Goal: Information Seeking & Learning: Learn about a topic

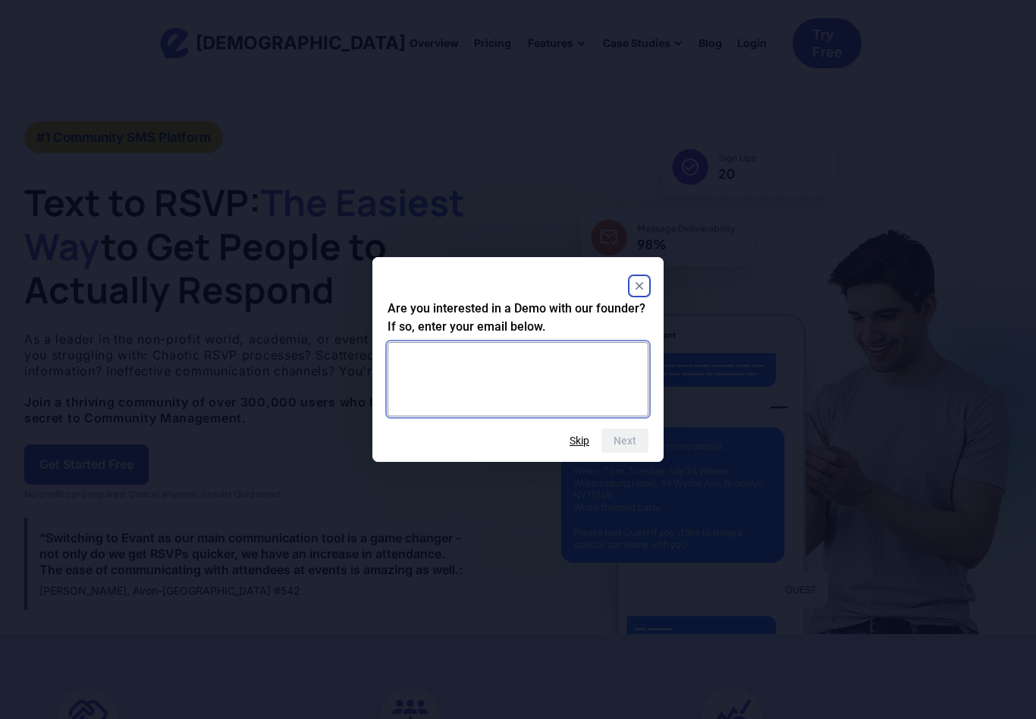
click at [547, 369] on textarea at bounding box center [518, 379] width 261 height 74
type textarea "**********"
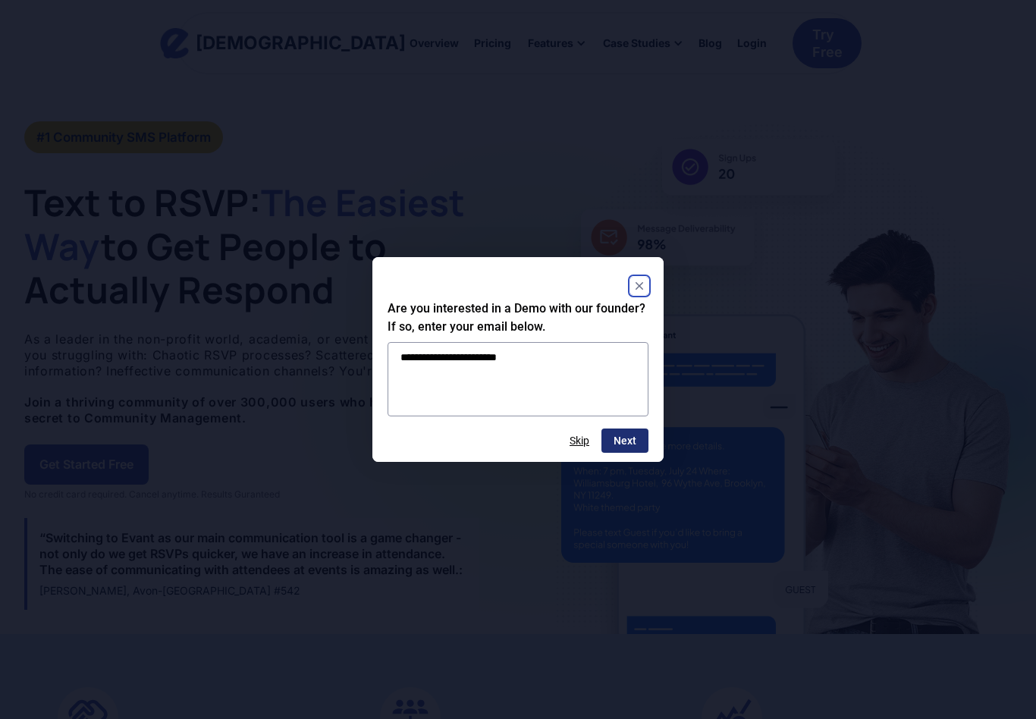
click at [644, 451] on button "Next" at bounding box center [625, 441] width 47 height 24
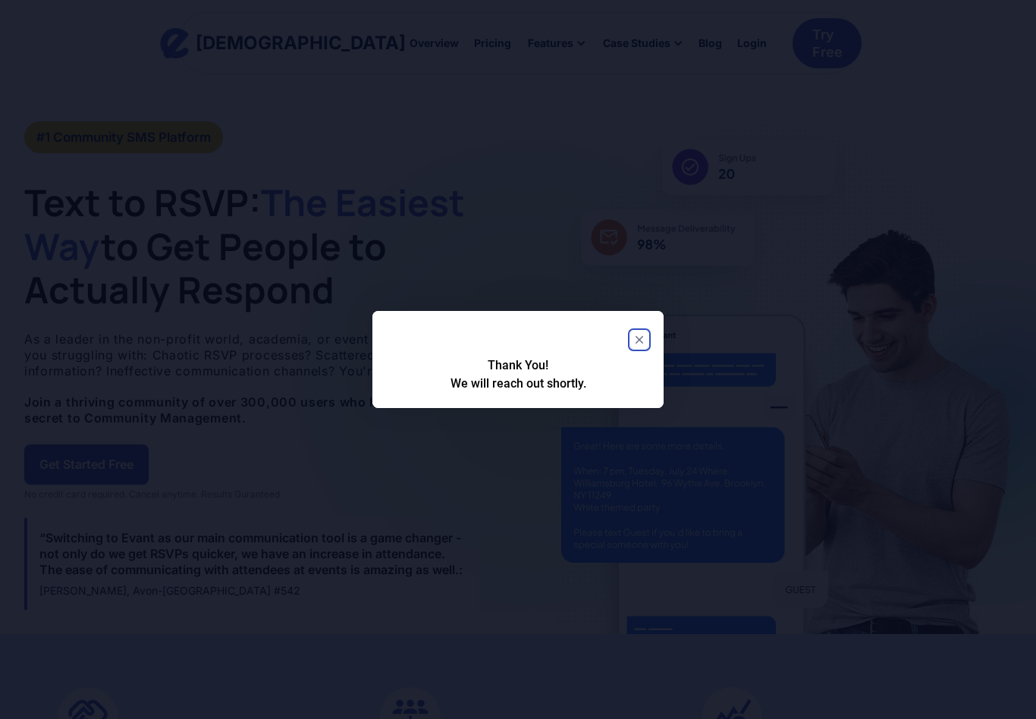
click at [633, 349] on button "Close" at bounding box center [639, 340] width 18 height 18
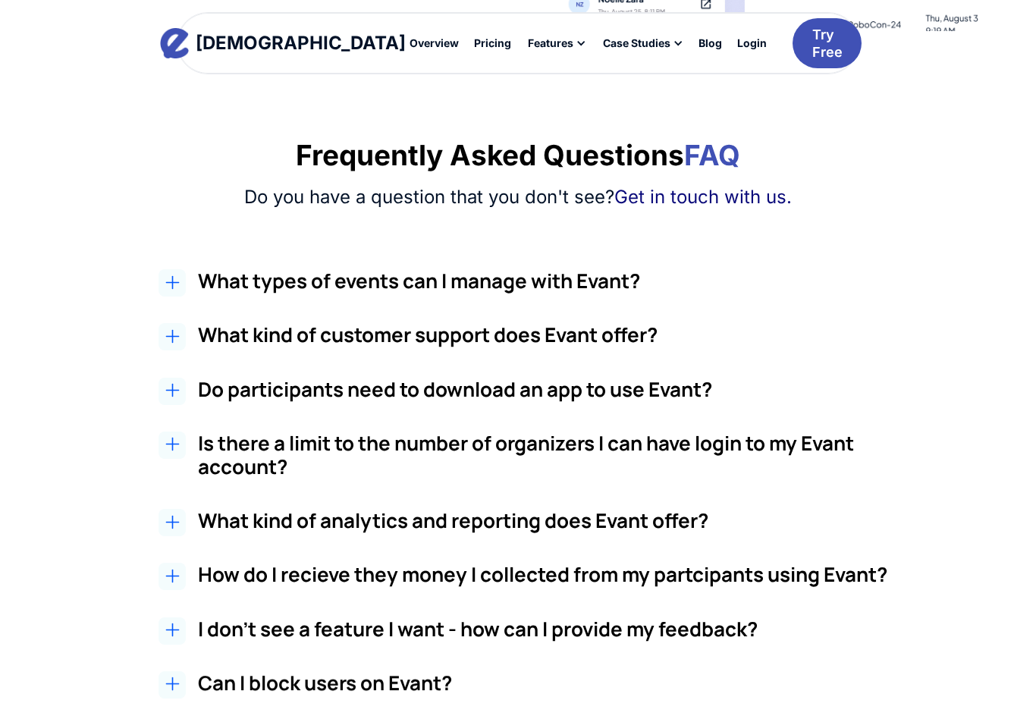
scroll to position [2384, 0]
click at [181, 278] on div at bounding box center [172, 282] width 27 height 27
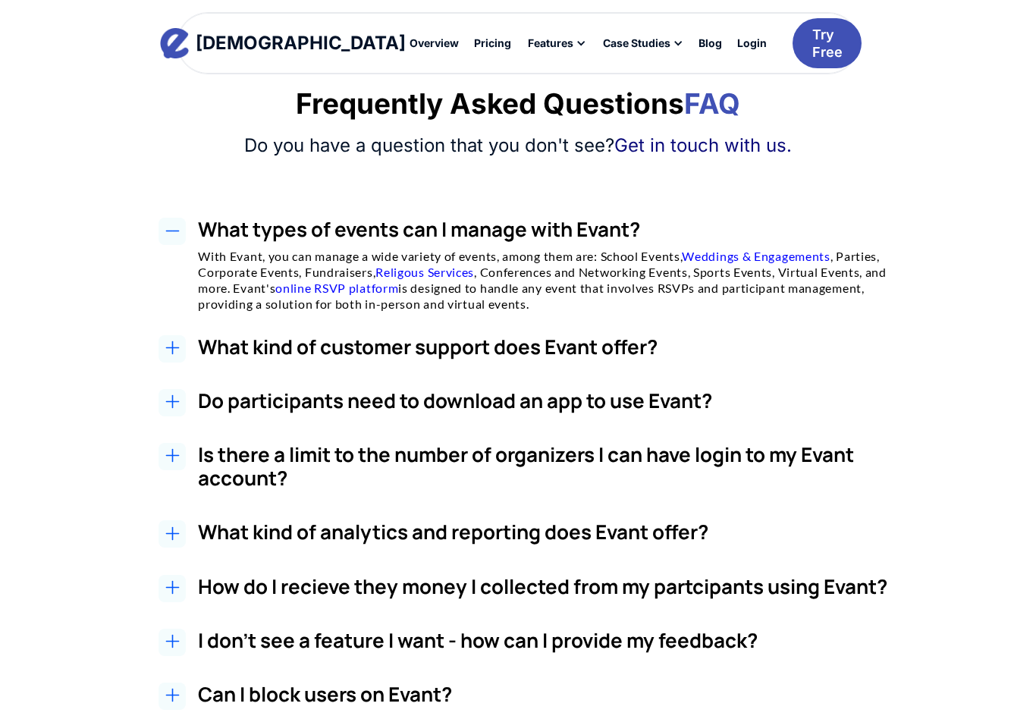
scroll to position [2443, 0]
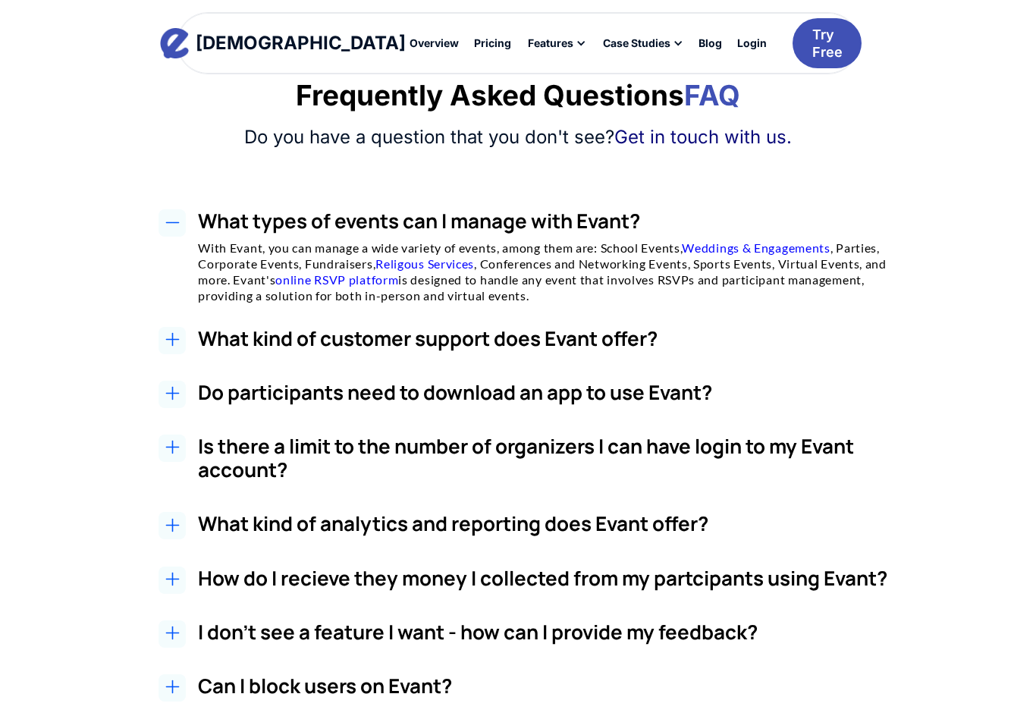
click at [177, 333] on icon at bounding box center [172, 340] width 14 height 14
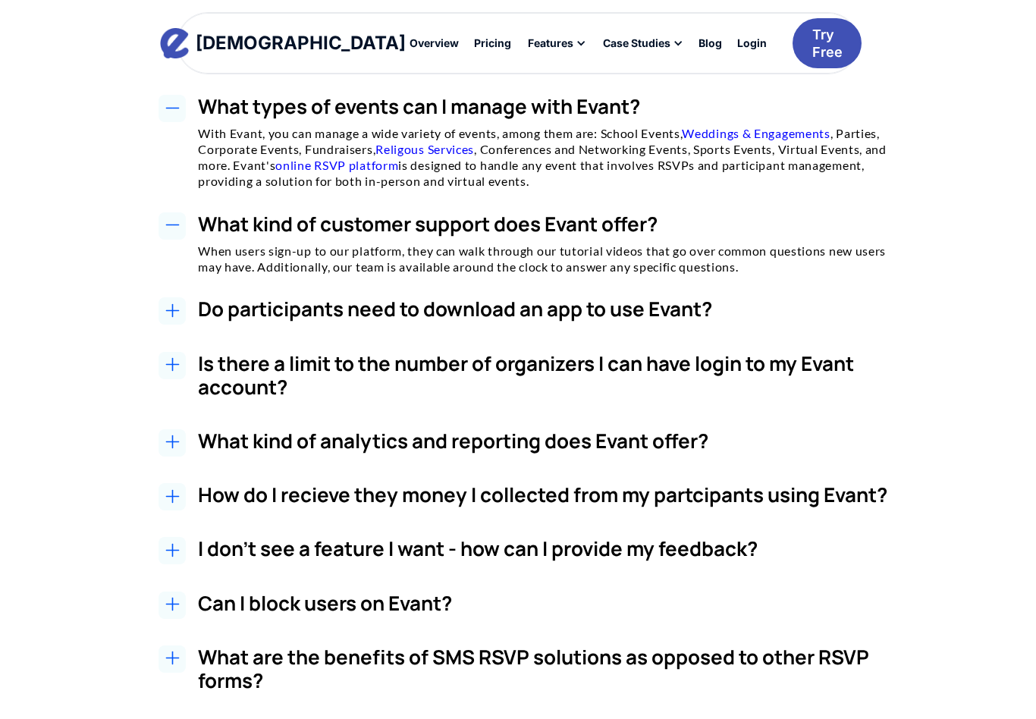
scroll to position [2560, 0]
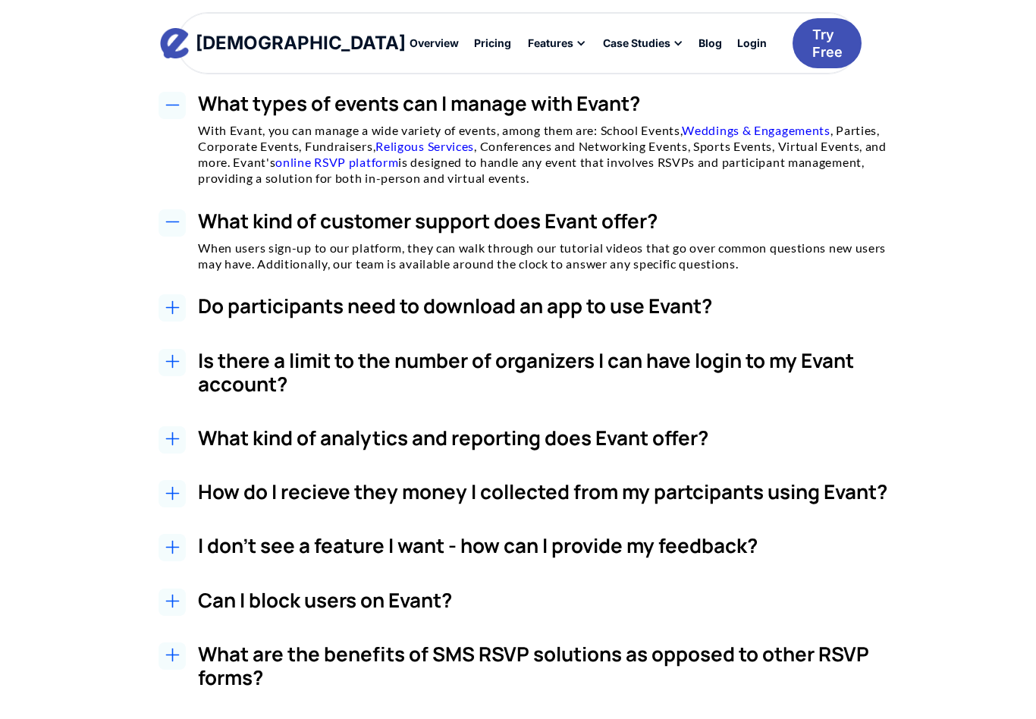
click at [171, 301] on icon at bounding box center [172, 308] width 14 height 14
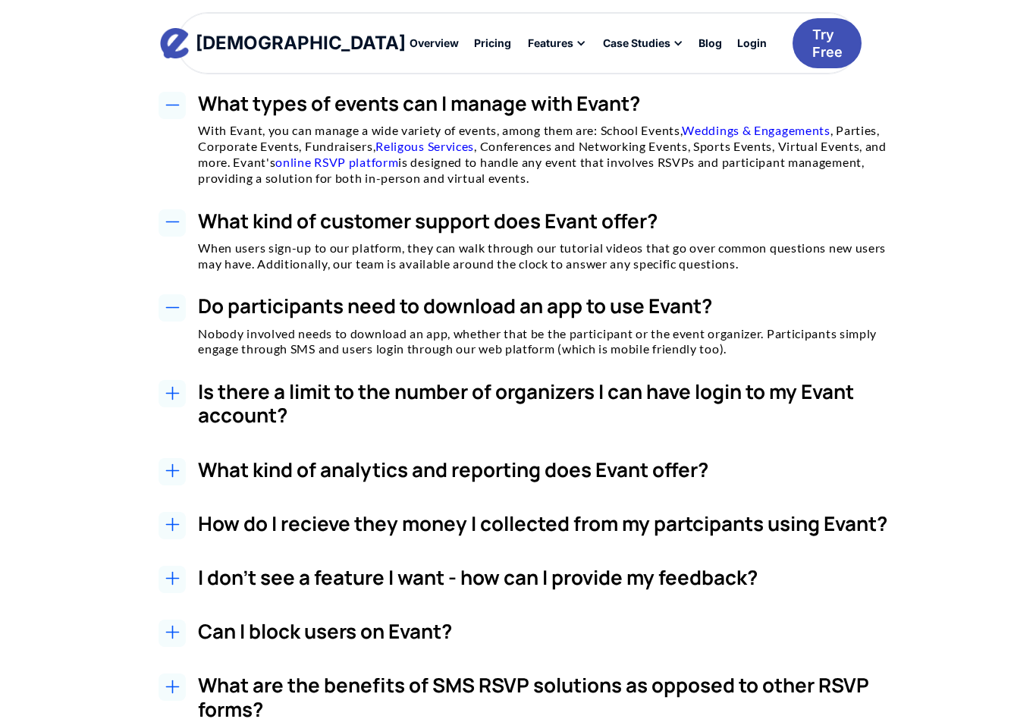
click at [181, 512] on div at bounding box center [172, 525] width 27 height 27
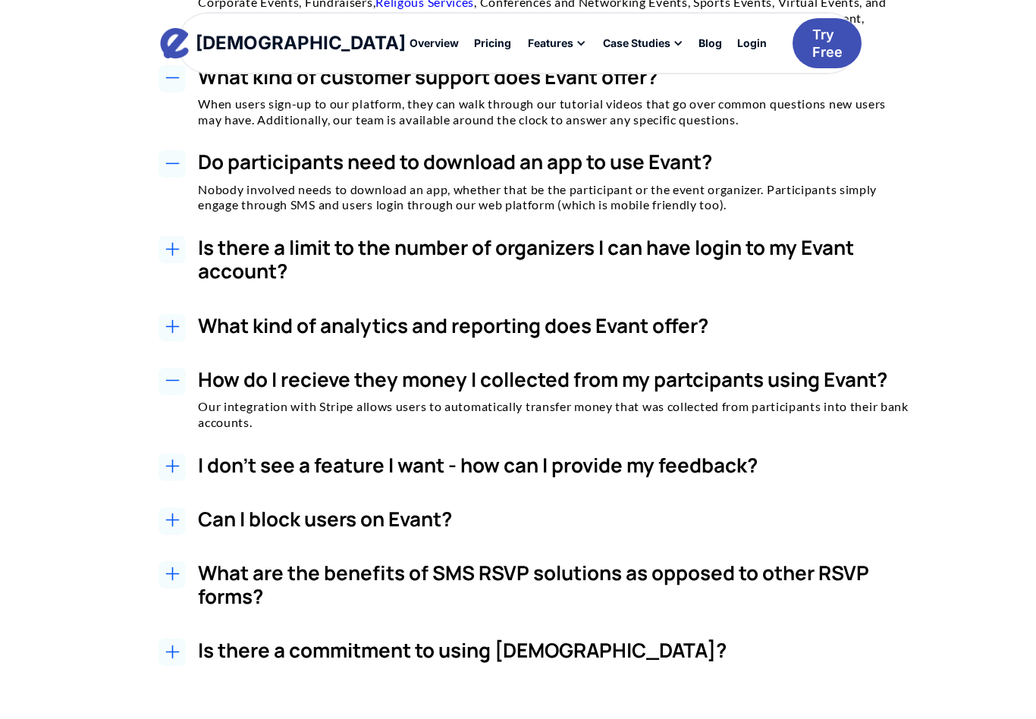
scroll to position [2711, 0]
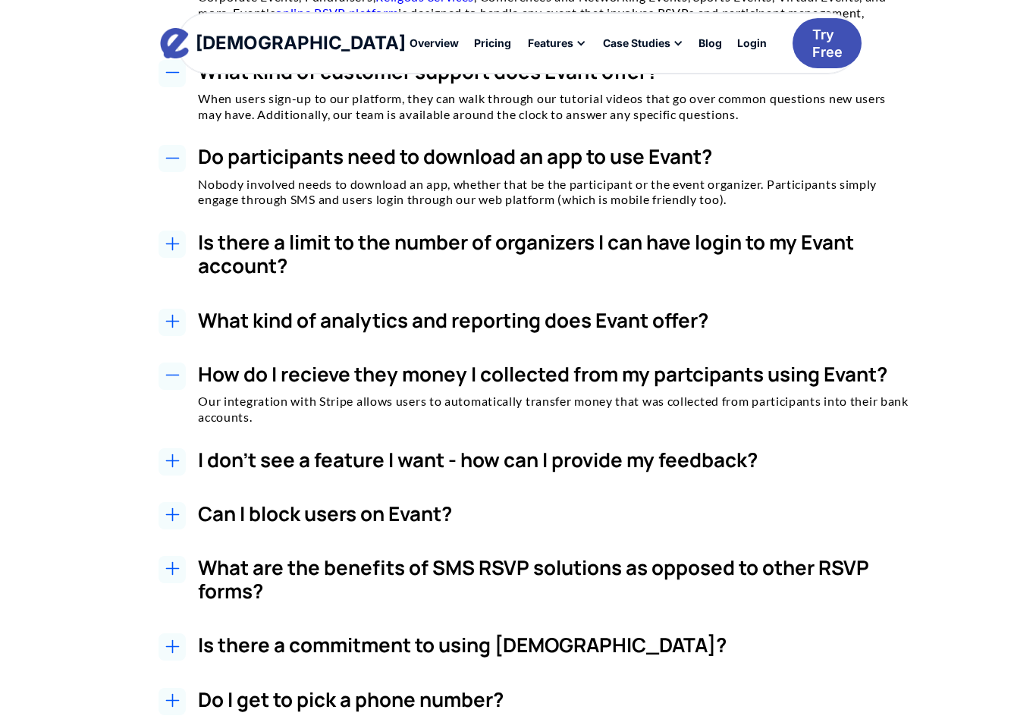
click at [178, 508] on icon at bounding box center [172, 515] width 14 height 14
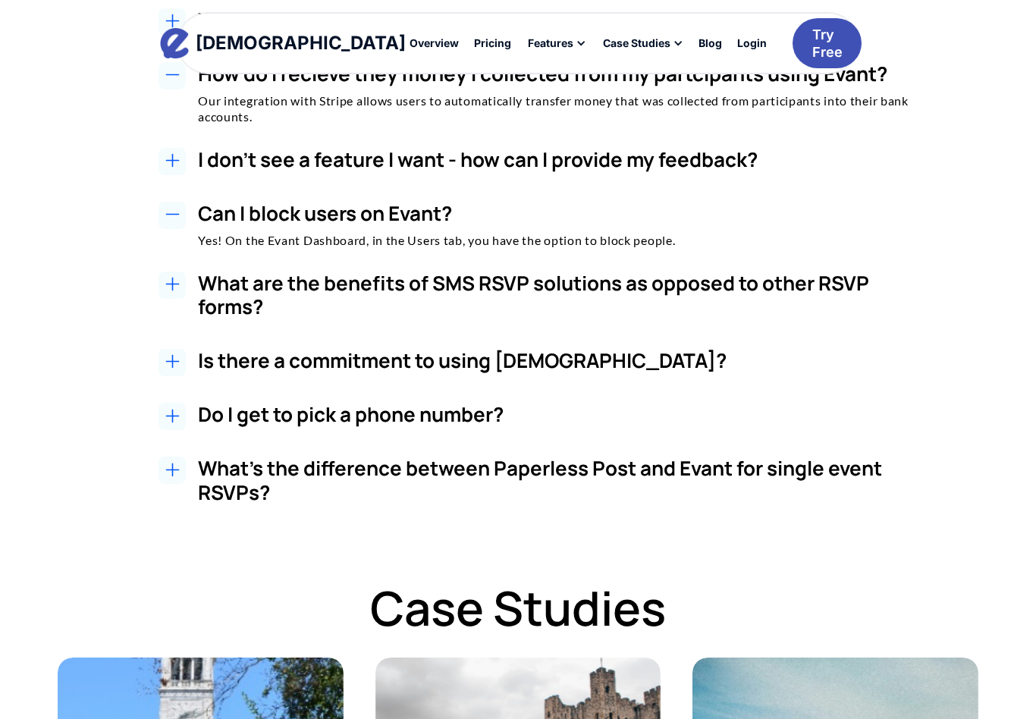
scroll to position [3012, 0]
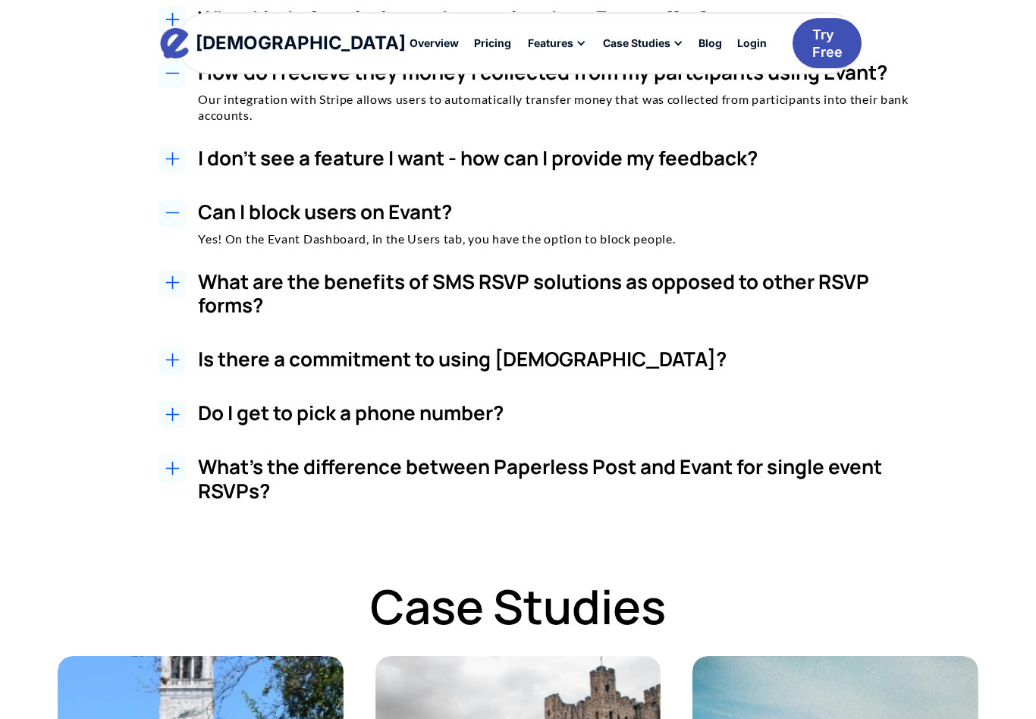
click at [449, 404] on h3 "Do I get to pick a phone number?" at bounding box center [554, 414] width 712 height 24
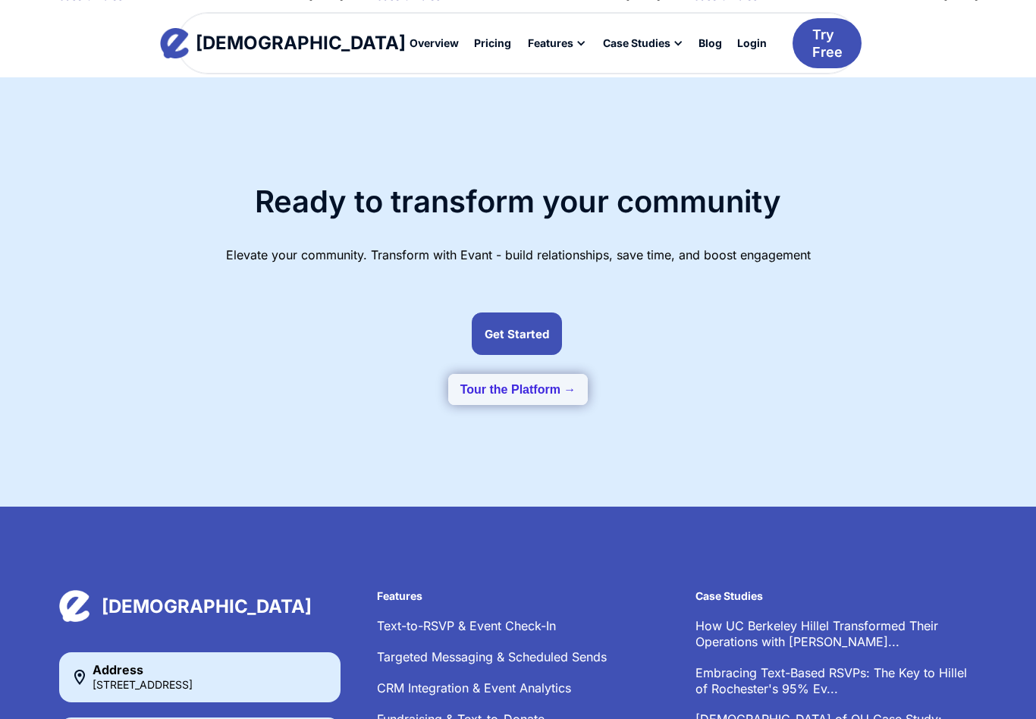
scroll to position [4007, 0]
click at [556, 375] on button "Tour the Platform →" at bounding box center [518, 390] width 140 height 31
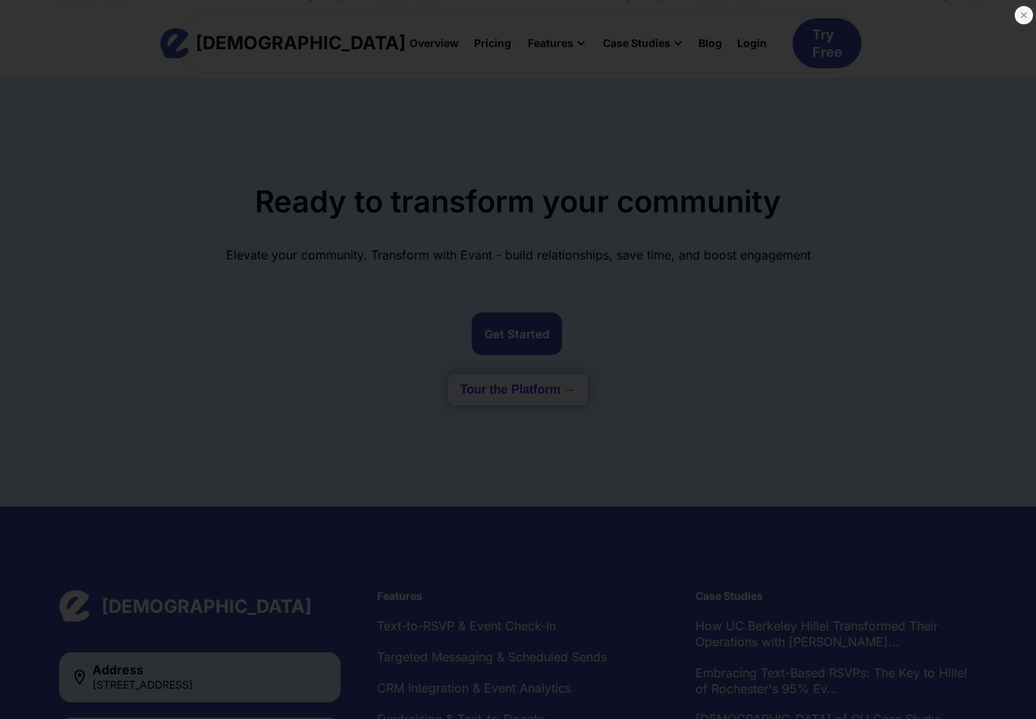
click at [1032, 11] on div at bounding box center [1024, 16] width 18 height 20
click at [1029, 15] on icon at bounding box center [1024, 15] width 15 height 15
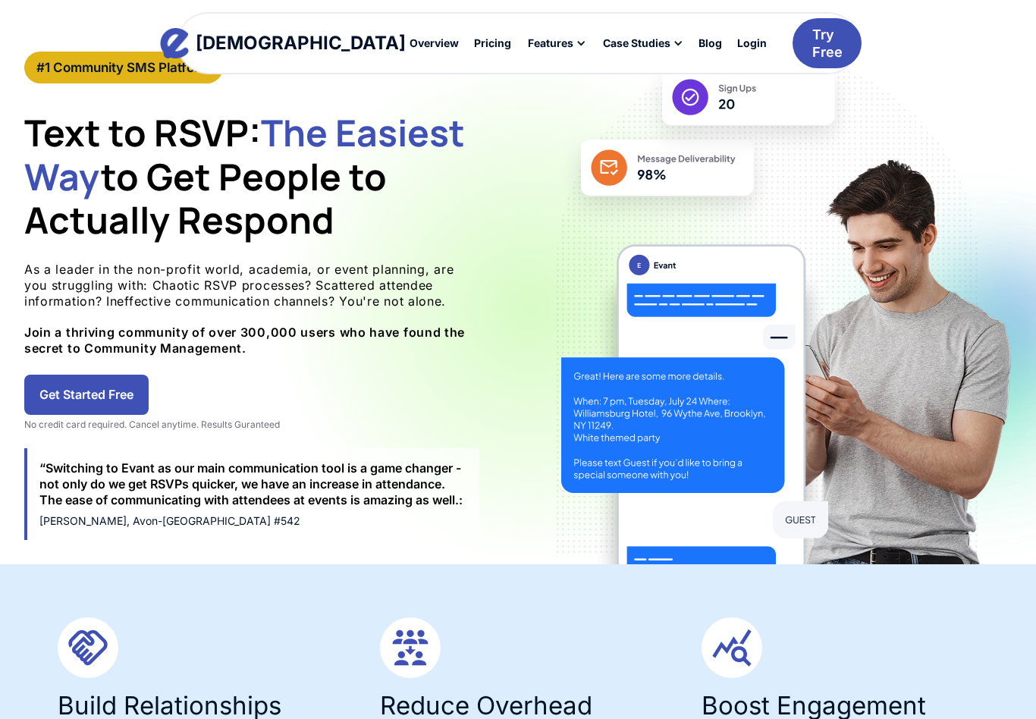
scroll to position [0, 0]
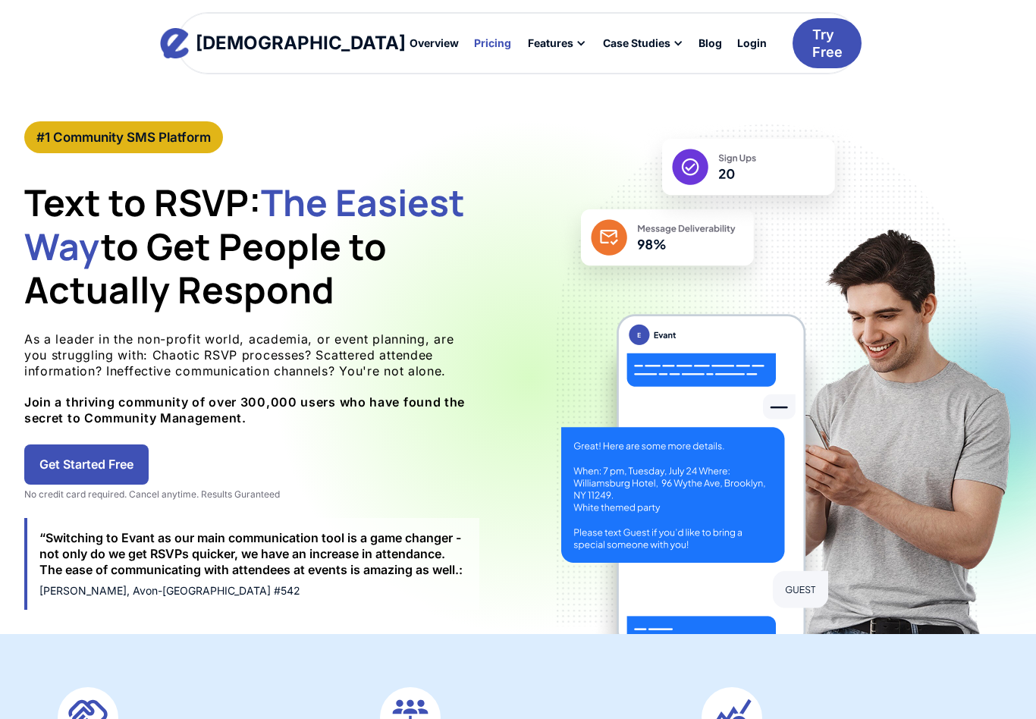
click at [474, 45] on div "Pricing" at bounding box center [492, 43] width 37 height 11
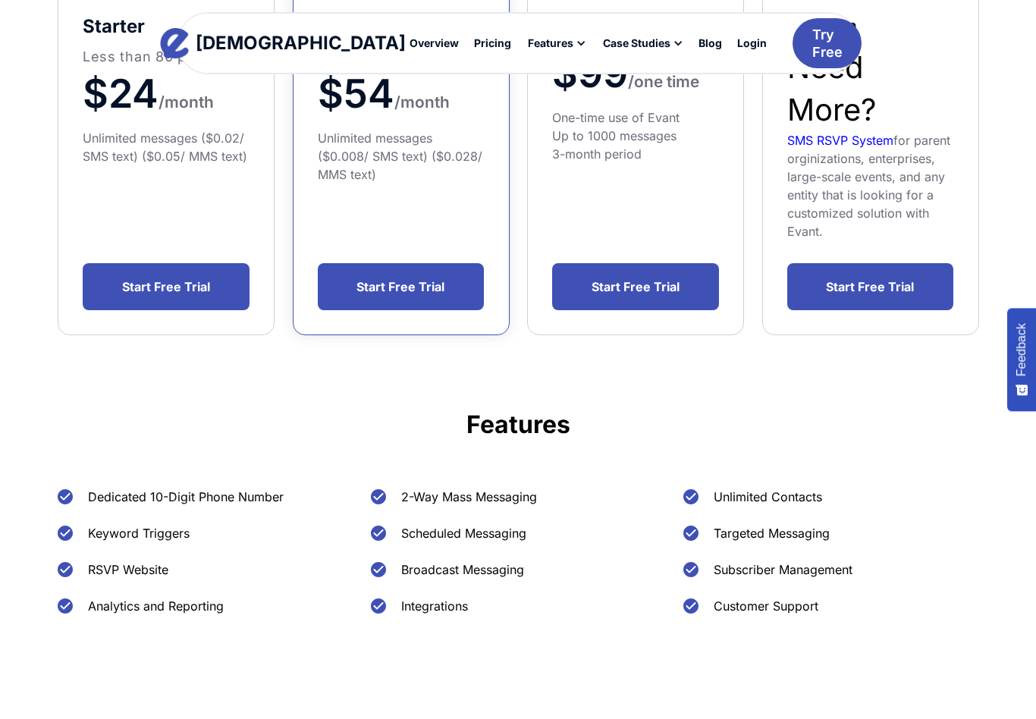
scroll to position [384, 0]
click at [410, 39] on div "Overview" at bounding box center [434, 43] width 49 height 11
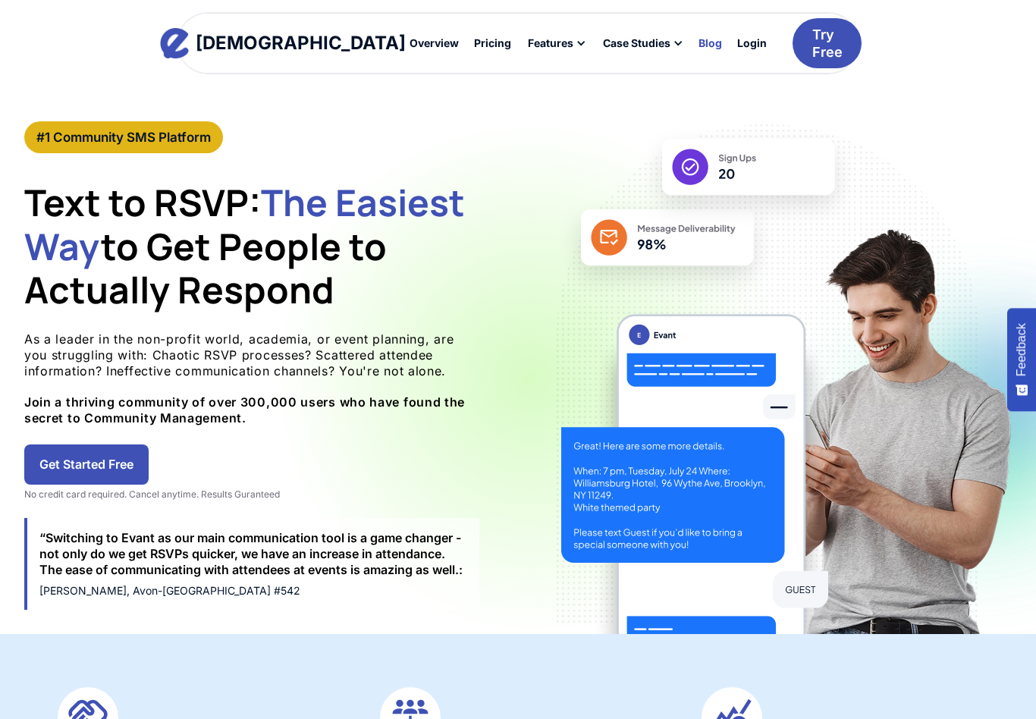
click at [691, 31] on link "Blog" at bounding box center [710, 43] width 39 height 26
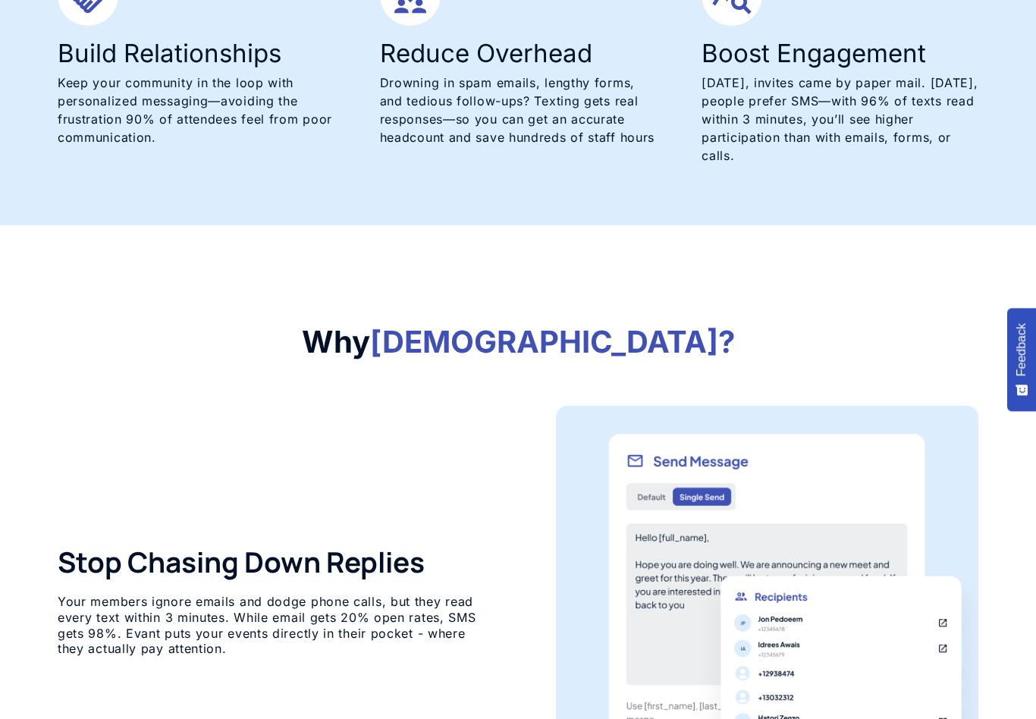
scroll to position [720, 0]
